Goal: Check status: Check status

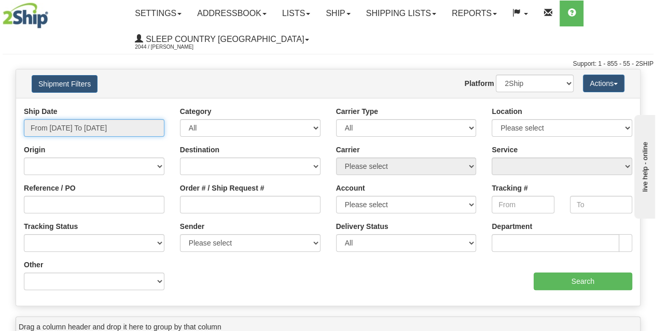
click at [116, 125] on input "From [DATE] To [DATE]" at bounding box center [94, 128] width 141 height 18
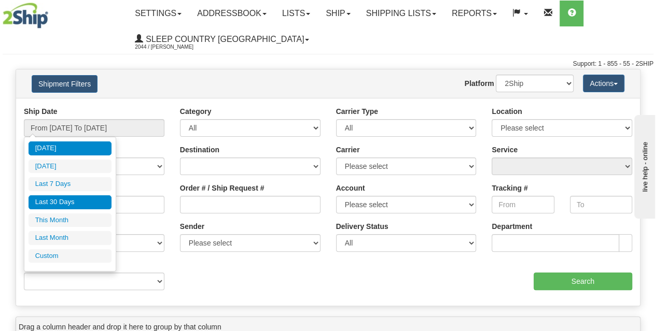
click at [56, 202] on li "Last 30 Days" at bounding box center [70, 202] width 83 height 14
type input "From [DATE] To [DATE]"
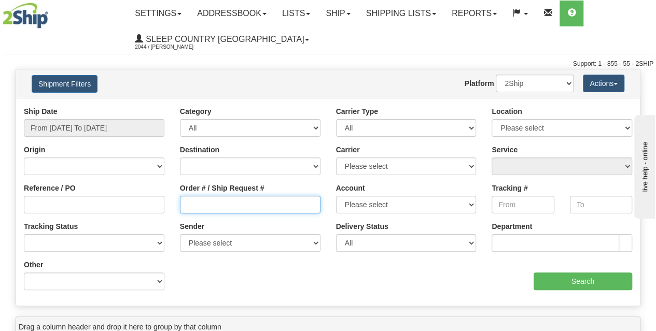
click at [207, 208] on input "Order # / Ship Request #" at bounding box center [250, 205] width 141 height 18
paste input "9002I049009"
type input "9002I049009"
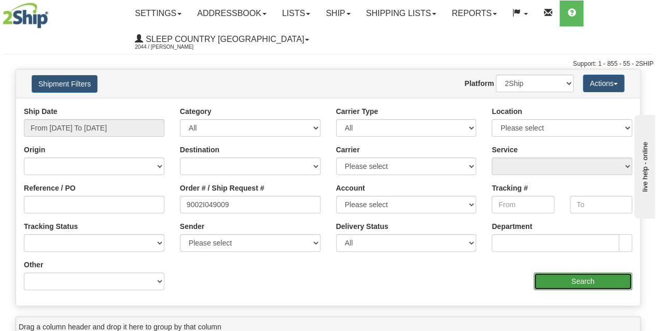
click at [573, 277] on input "Search" at bounding box center [583, 282] width 99 height 18
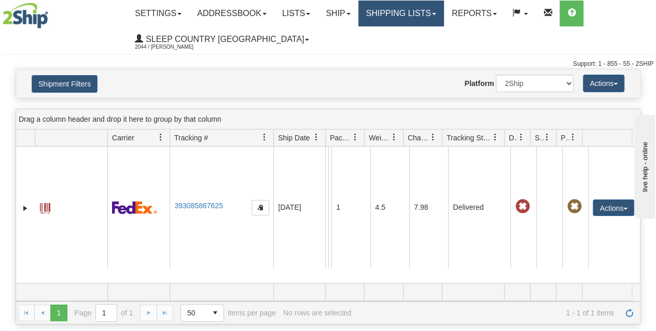
click at [402, 17] on link "Shipping lists" at bounding box center [401, 14] width 86 height 26
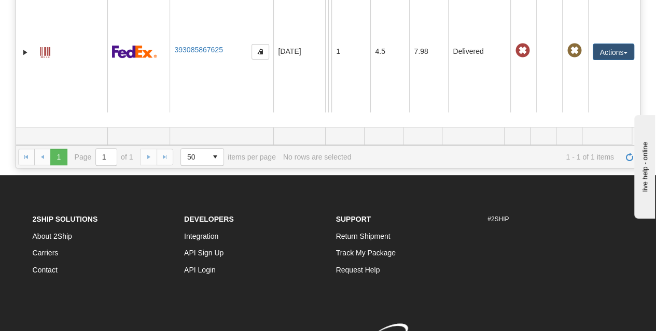
scroll to position [49, 0]
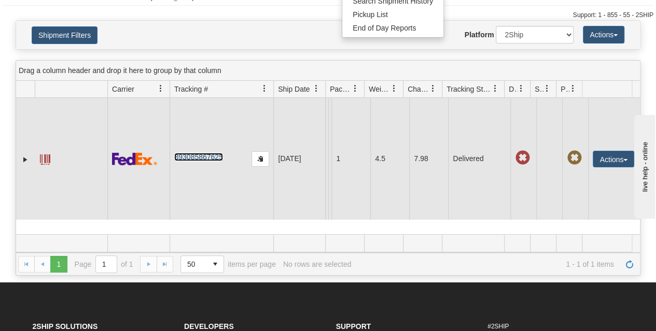
click at [207, 157] on link "393085867625" at bounding box center [198, 157] width 48 height 8
